Goal: Information Seeking & Learning: Learn about a topic

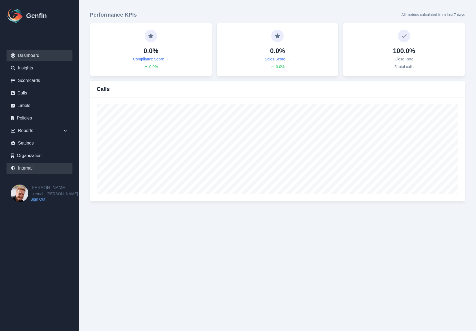
click at [20, 166] on link "Internal" at bounding box center [40, 168] width 66 height 11
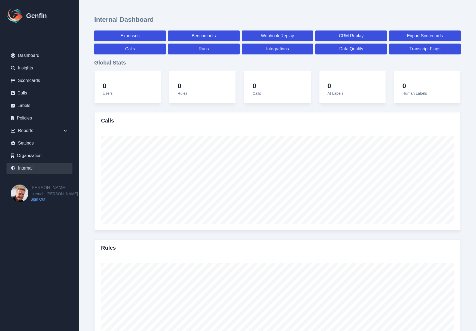
select select "paid"
select select "7"
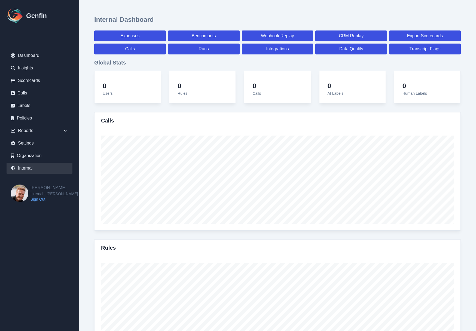
select select "paid"
select select "7"
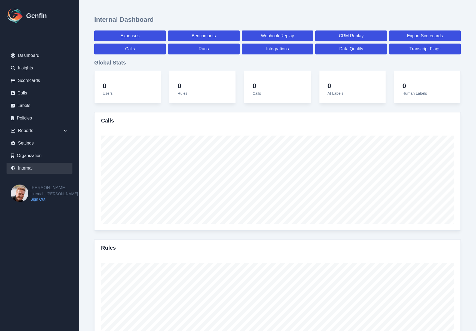
select select "7"
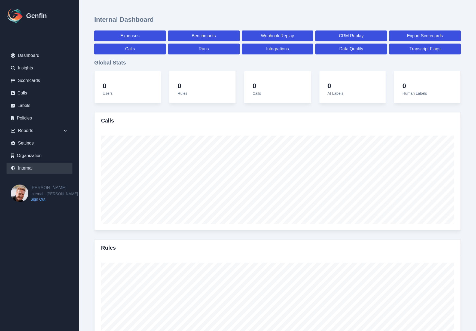
select select "7"
select select "paid"
select select "7"
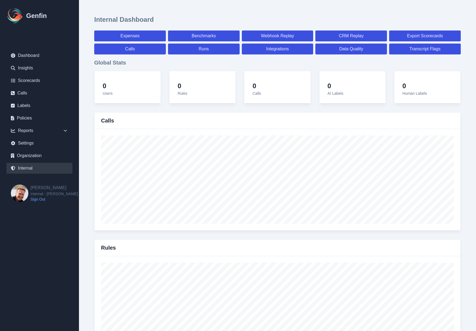
select select "7"
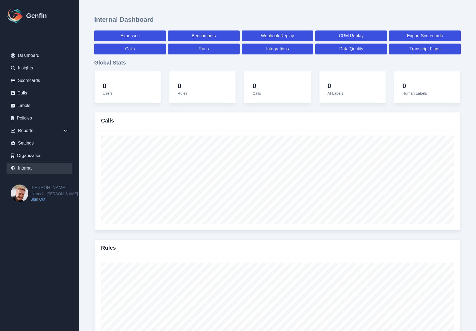
select select "7"
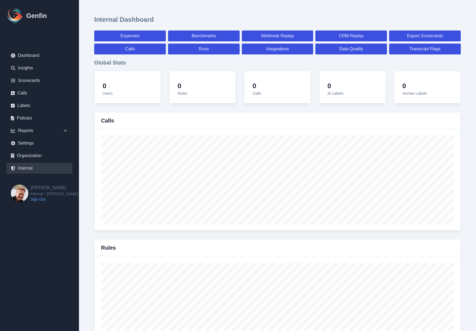
select select "paid"
select select "7"
select select "paid"
select select "7"
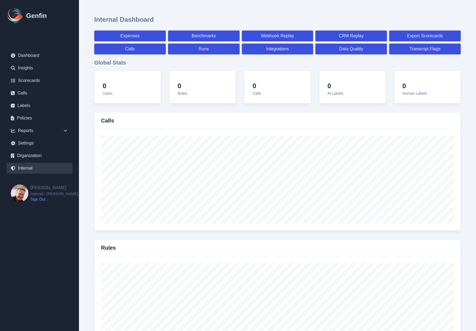
select select "paid"
select select "7"
select select "paid"
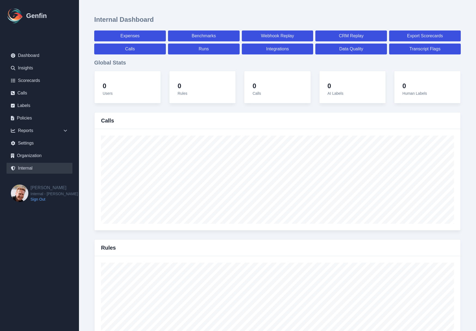
select select "7"
select select "paid"
select select "7"
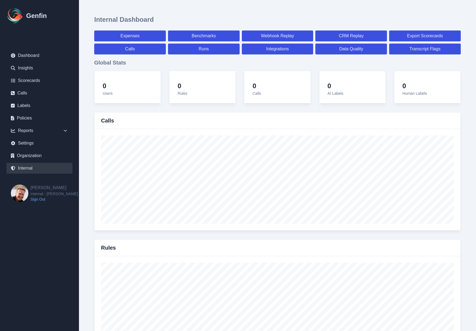
select select "7"
select select "paid"
select select "7"
select select "paid"
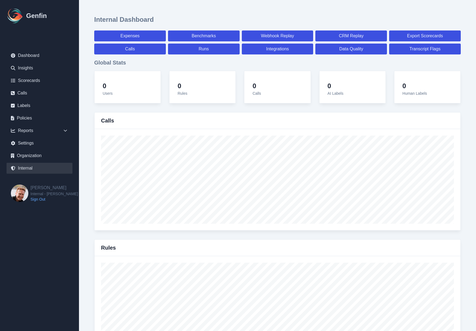
select select "7"
select select "paid"
select select "7"
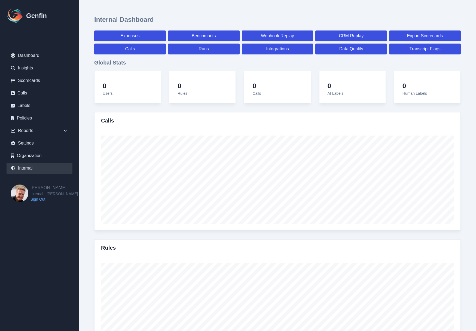
select select "7"
select select "paid"
select select "7"
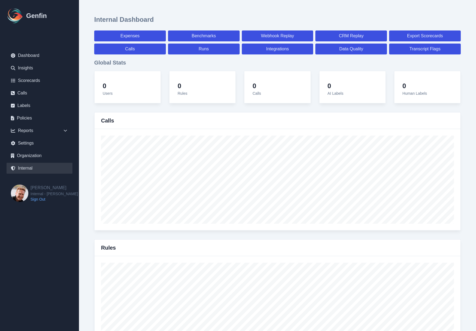
select select "7"
select select "paid"
select select "7"
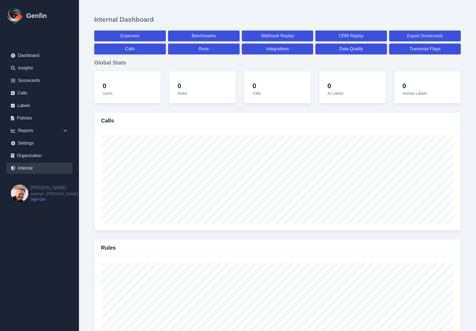
select select "7"
select select "paid"
select select "7"
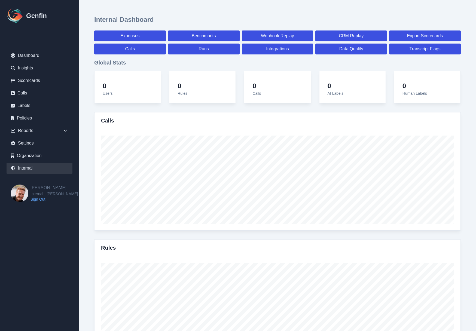
select select "7"
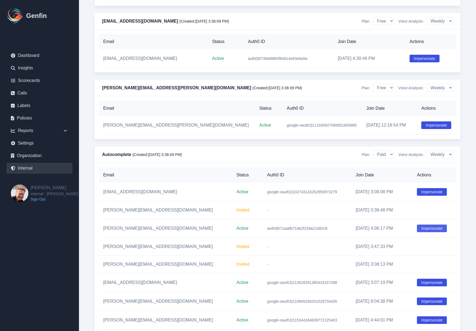
click at [420, 232] on button "Impersonate" at bounding box center [432, 229] width 30 height 8
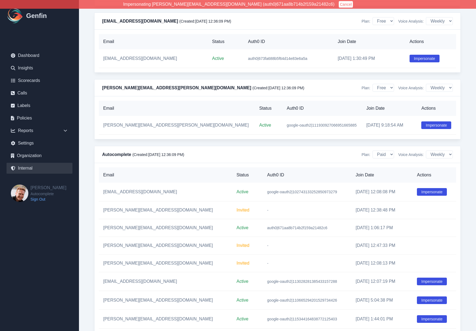
click at [32, 118] on link "Policies" at bounding box center [40, 118] width 66 height 11
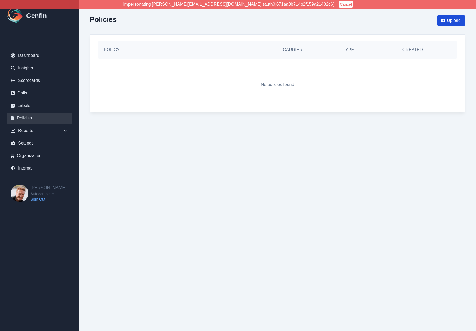
click at [452, 19] on span "Upload" at bounding box center [454, 20] width 14 height 7
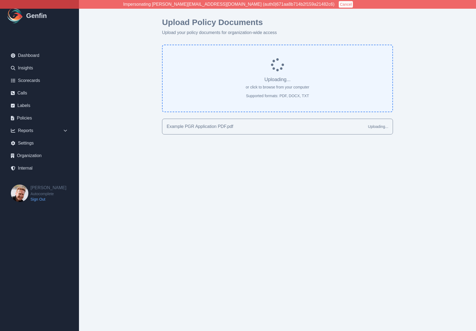
click at [157, 150] on div "Upload Policy Documents Upload your policy documents for organization-wide acce…" at bounding box center [277, 76] width 397 height 152
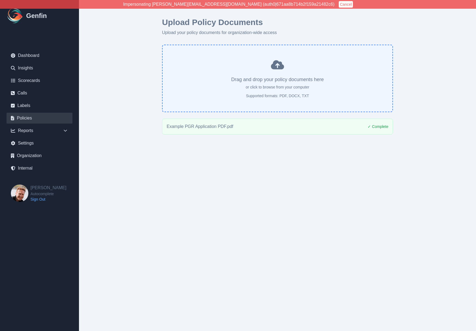
click at [26, 119] on link "Policies" at bounding box center [40, 118] width 66 height 11
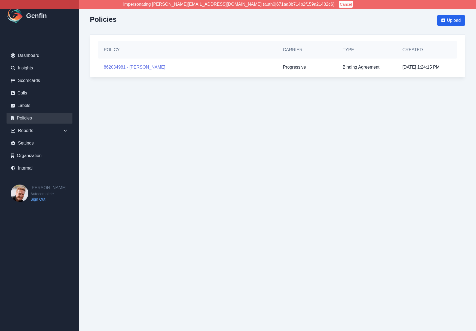
click at [123, 69] on link "862034981 - [PERSON_NAME]" at bounding box center [135, 67] width 62 height 7
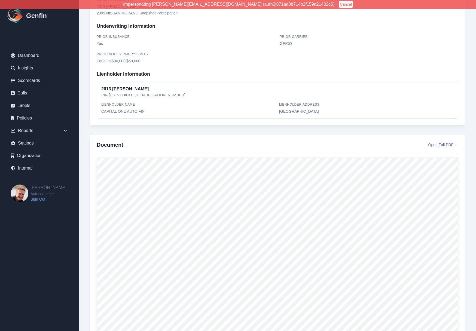
scroll to position [322, 0]
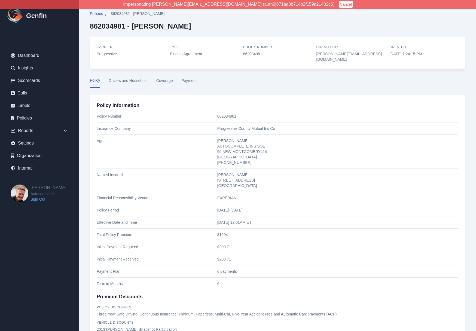
click at [339, 3] on button "Cancel" at bounding box center [346, 4] width 14 height 7
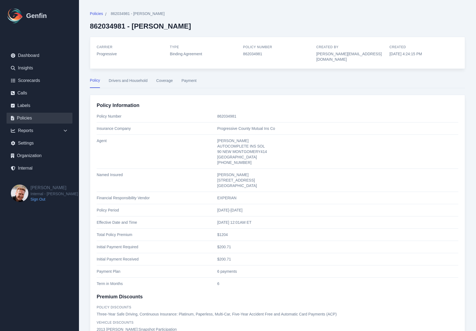
click at [30, 118] on link "Policies" at bounding box center [40, 118] width 66 height 11
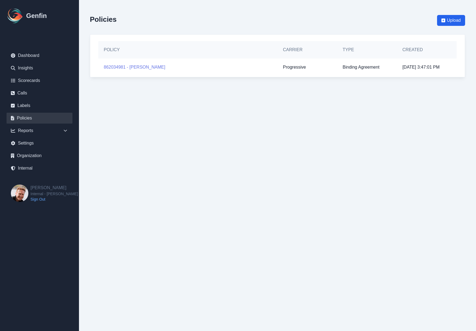
click at [132, 64] on link "862034981 - [PERSON_NAME]" at bounding box center [135, 67] width 62 height 7
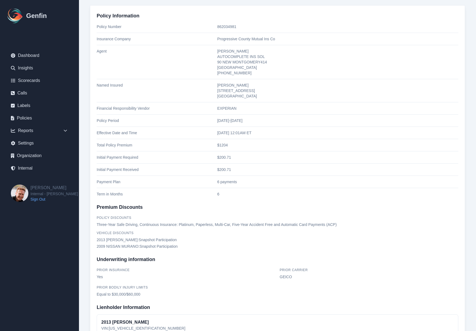
scroll to position [63, 0]
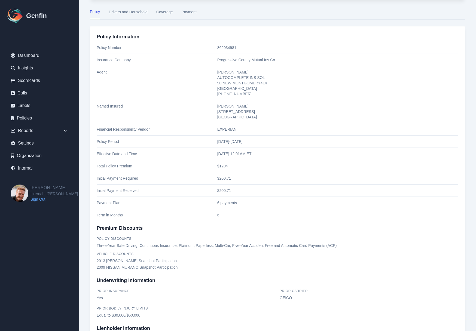
click at [124, 18] on button "Drivers and Household" at bounding box center [128, 14] width 39 height 10
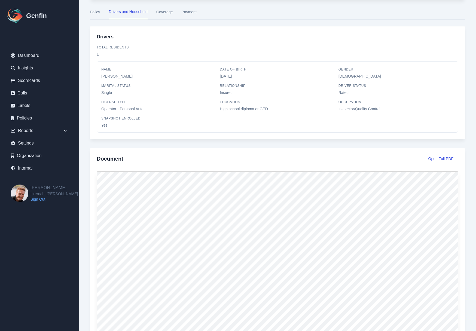
click at [166, 13] on button "Coverage" at bounding box center [164, 14] width 17 height 10
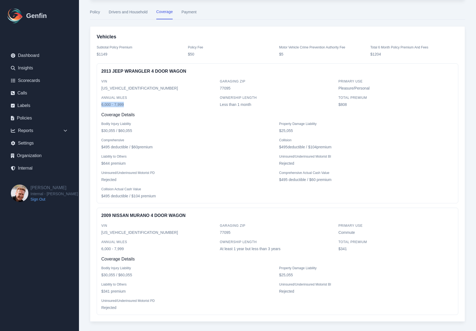
drag, startPoint x: 100, startPoint y: 104, endPoint x: 126, endPoint y: 105, distance: 25.9
click at [126, 105] on div "2013 JEEP WRANGLER 4 DOOR WAGON VIN [US_VEHICLE_IDENTIFICATION_NUMBER] Garaging…" at bounding box center [278, 133] width 362 height 140
click at [232, 124] on div "Bodily Injury Liability $ 30,055 / $ 60,055" at bounding box center [188, 126] width 175 height 13
drag, startPoint x: 338, startPoint y: 88, endPoint x: 379, endPoint y: 92, distance: 41.5
click at [379, 92] on div "VIN [US_VEHICLE_IDENTIFICATION_NUMBER] Garaging ZIP 77095 Primary Use Pleasure/…" at bounding box center [277, 92] width 352 height 29
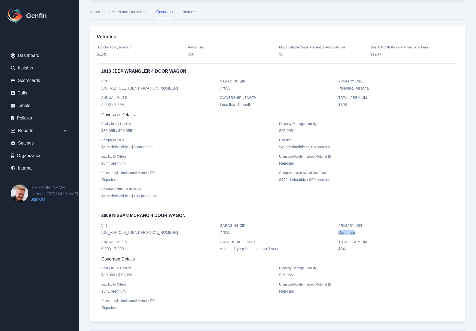
drag, startPoint x: 337, startPoint y: 231, endPoint x: 362, endPoint y: 232, distance: 24.2
click at [362, 232] on div "VIN [US_VEHICLE_IDENTIFICATION_NUMBER] Garaging ZIP 77095 Primary Use Commute A…" at bounding box center [277, 236] width 352 height 29
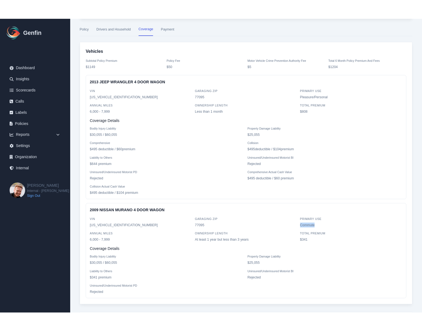
scroll to position [63, 0]
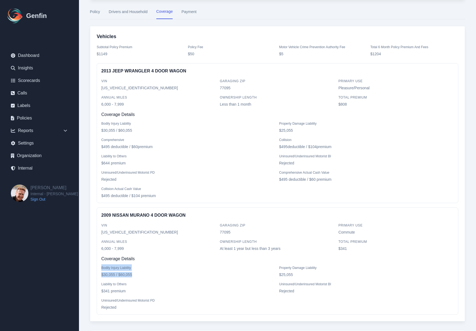
drag, startPoint x: 99, startPoint y: 268, endPoint x: 135, endPoint y: 273, distance: 36.8
click at [135, 273] on div "2009 NISSAN MURANO 4 DOOR WAGON VIN [US_VEHICLE_IDENTIFICATION_NUMBER] Garaging…" at bounding box center [278, 260] width 362 height 107
drag, startPoint x: 100, startPoint y: 300, endPoint x: 157, endPoint y: 301, distance: 56.9
click at [157, 301] on div "2009 NISSAN MURANO 4 DOOR WAGON VIN [US_VEHICLE_IDENTIFICATION_NUMBER] Garaging…" at bounding box center [278, 260] width 362 height 107
click at [161, 302] on div "Uninsured/Underinsured Motorist PD Rejected" at bounding box center [188, 303] width 175 height 13
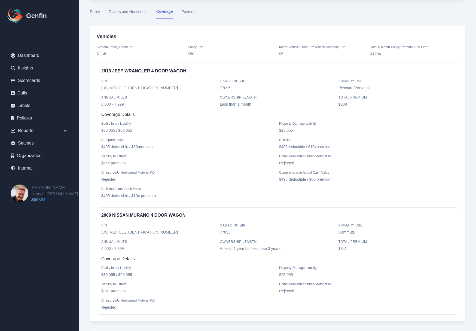
click at [131, 13] on button "Drivers and Household" at bounding box center [128, 14] width 39 height 10
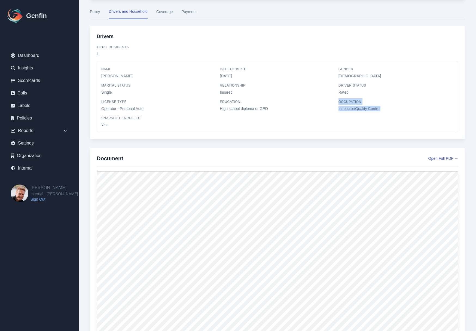
drag, startPoint x: 333, startPoint y: 108, endPoint x: 387, endPoint y: 111, distance: 53.7
click at [385, 111] on div "Name [PERSON_NAME] Date of Birth [DEMOGRAPHIC_DATA] Gender [DEMOGRAPHIC_DATA] M…" at bounding box center [277, 97] width 352 height 62
click at [387, 111] on p "Inspector/Quality Control" at bounding box center [395, 108] width 115 height 5
drag, startPoint x: 384, startPoint y: 108, endPoint x: 333, endPoint y: 107, distance: 51.7
click at [333, 107] on div "Name [PERSON_NAME] Date of Birth [DEMOGRAPHIC_DATA] Gender [DEMOGRAPHIC_DATA] M…" at bounding box center [277, 97] width 352 height 62
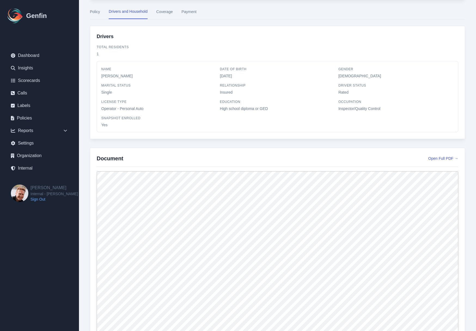
click at [332, 108] on p "High school diploma or GED" at bounding box center [277, 108] width 115 height 5
drag, startPoint x: 100, startPoint y: 92, endPoint x: 114, endPoint y: 92, distance: 14.2
click at [114, 92] on div "Name [PERSON_NAME] Date of Birth [DEMOGRAPHIC_DATA] Gender [DEMOGRAPHIC_DATA] M…" at bounding box center [278, 96] width 362 height 71
click at [119, 94] on p "Single" at bounding box center [158, 92] width 115 height 5
drag, startPoint x: 96, startPoint y: 122, endPoint x: 114, endPoint y: 125, distance: 17.9
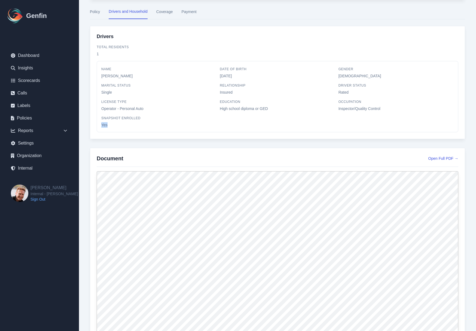
click at [114, 125] on div "Name [PERSON_NAME] Date of Birth [DEMOGRAPHIC_DATA] Gender [DEMOGRAPHIC_DATA] M…" at bounding box center [278, 96] width 362 height 71
click at [95, 6] on div "Policies / 862034981 - [PERSON_NAME] 862034981 - [PERSON_NAME] Carrier Progress…" at bounding box center [277, 244] width 397 height 614
click at [95, 11] on button "Policy" at bounding box center [95, 14] width 10 height 10
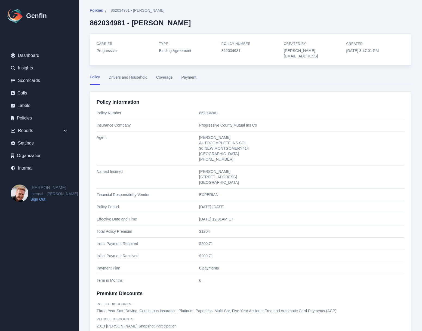
scroll to position [0, 0]
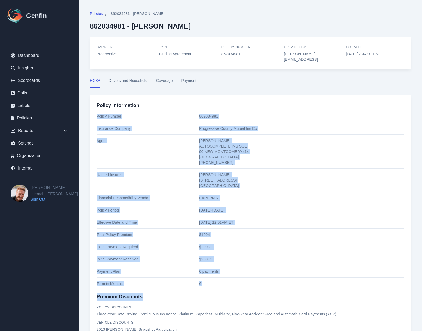
drag, startPoint x: 95, startPoint y: 110, endPoint x: 223, endPoint y: 290, distance: 221.6
click at [223, 290] on div "Policy Information Policy Number 862034981 Insurance Company Progressive County…" at bounding box center [251, 272] width 322 height 354
click at [223, 293] on h3 "Premium Discounts" at bounding box center [251, 297] width 308 height 8
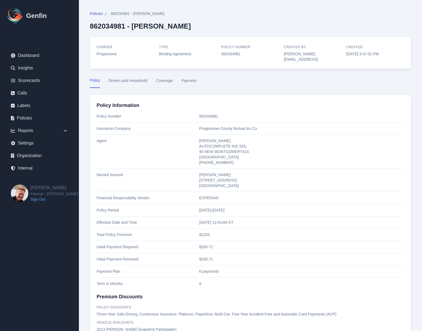
click at [31, 171] on link "Internal" at bounding box center [40, 168] width 66 height 11
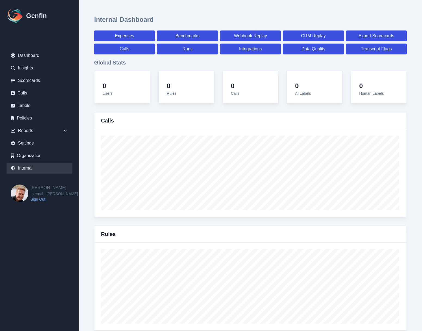
select select "paid"
select select "7"
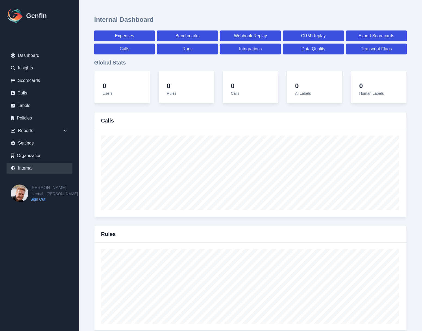
select select "paid"
select select "7"
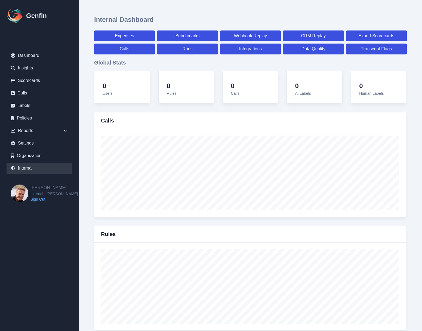
select select "7"
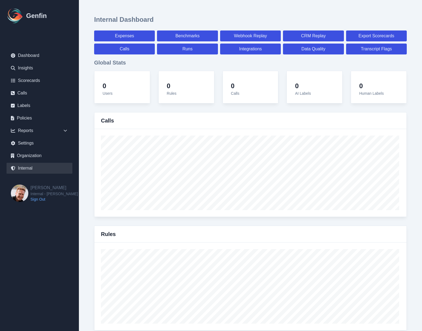
select select "7"
select select "paid"
select select "7"
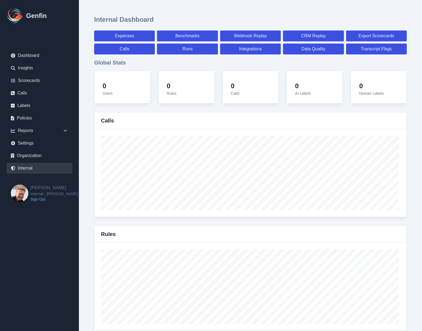
select select "7"
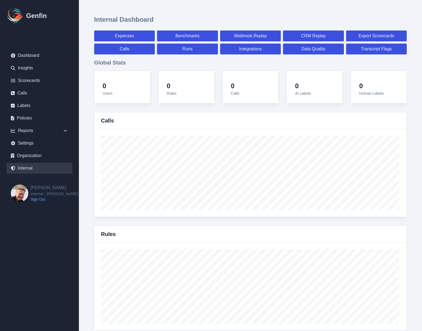
select select "7"
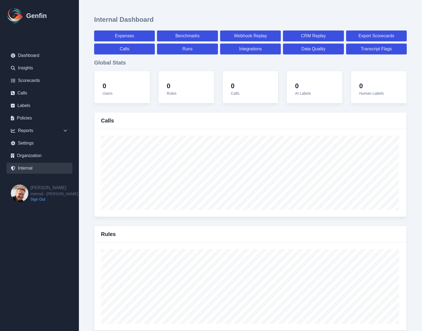
select select "paid"
select select "7"
select select "paid"
select select "7"
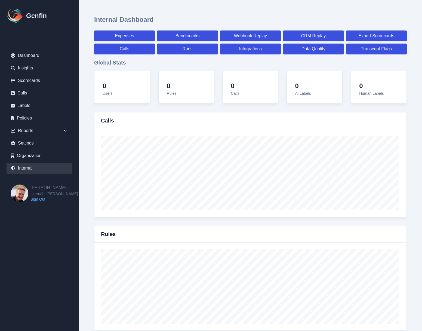
select select "paid"
select select "7"
select select "paid"
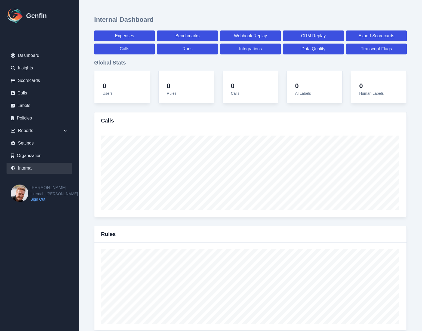
select select "7"
select select "paid"
select select "7"
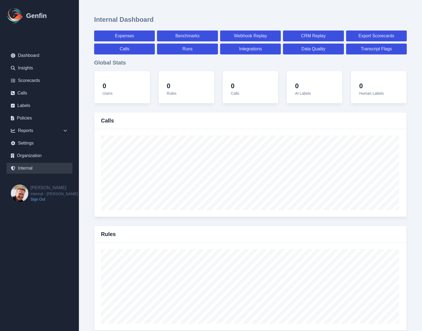
select select "7"
select select "paid"
select select "7"
select select "paid"
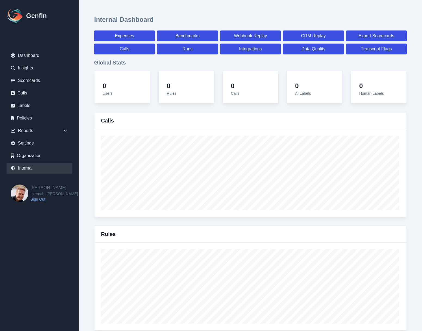
select select "7"
select select "paid"
select select "7"
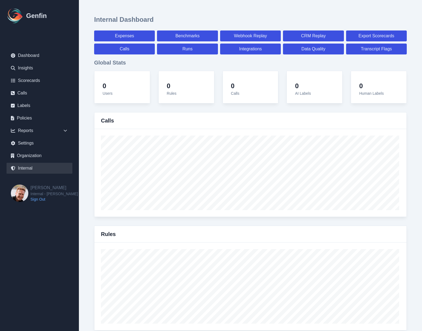
select select "7"
select select "paid"
select select "7"
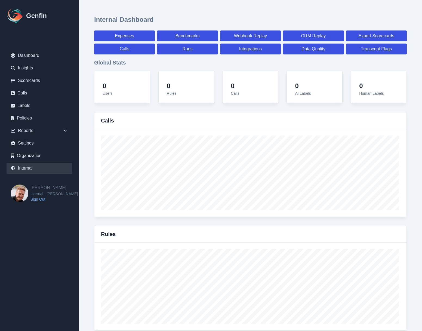
select select "7"
select select "paid"
select select "7"
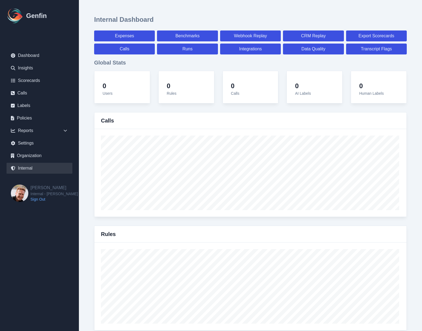
select select "7"
select select "paid"
select select "7"
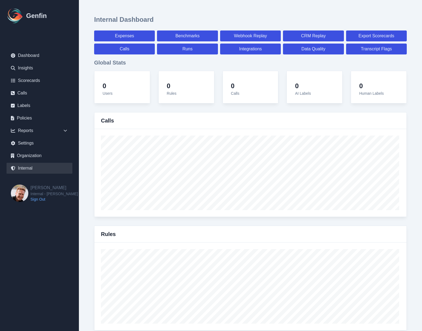
select select "7"
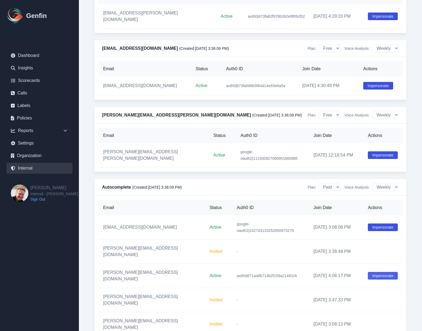
click at [377, 272] on button "Impersonate" at bounding box center [383, 276] width 30 height 8
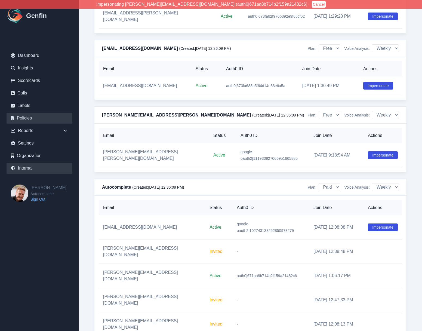
click at [30, 122] on link "Policies" at bounding box center [40, 118] width 66 height 11
